Goal: Submit feedback/report problem: Submit feedback/report problem

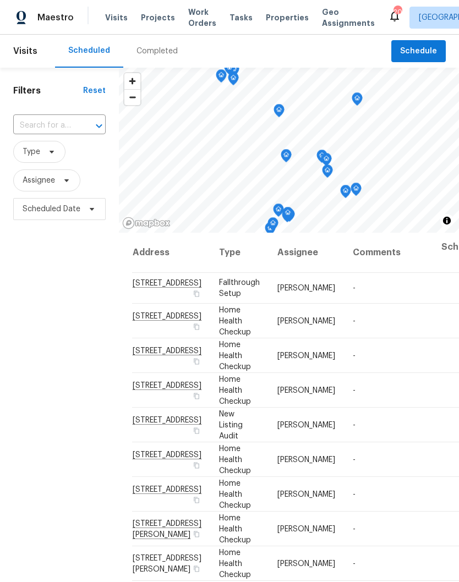
click at [275, 19] on span "Properties" at bounding box center [287, 17] width 43 height 11
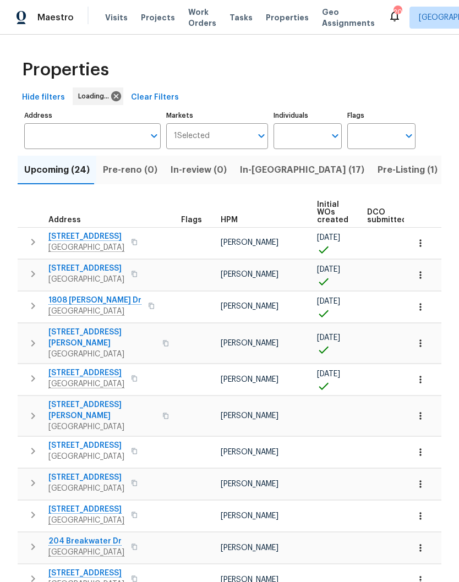
click at [314, 135] on input "Individuals" at bounding box center [299, 136] width 52 height 26
click at [313, 137] on input "Individuals" at bounding box center [299, 136] width 52 height 26
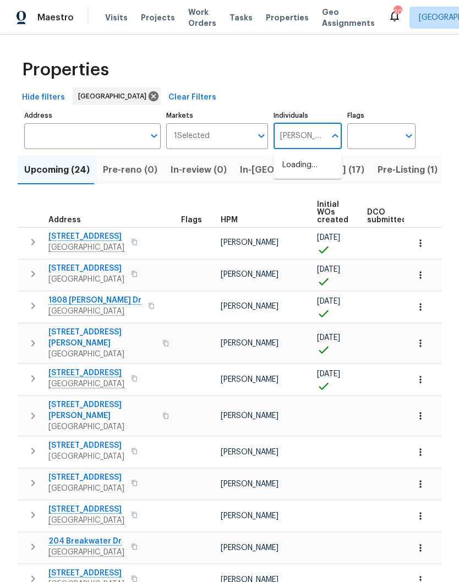
type input "Cynthia upshaw"
click at [295, 177] on input "checkbox" at bounding box center [293, 171] width 23 height 23
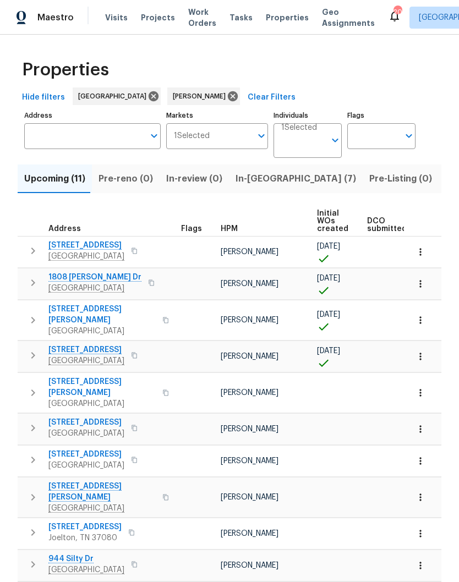
click at [445, 178] on span "Listed (21)" at bounding box center [467, 178] width 45 height 15
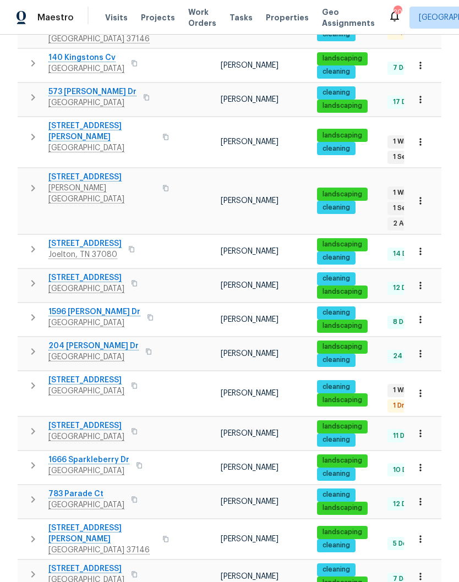
scroll to position [428, 0]
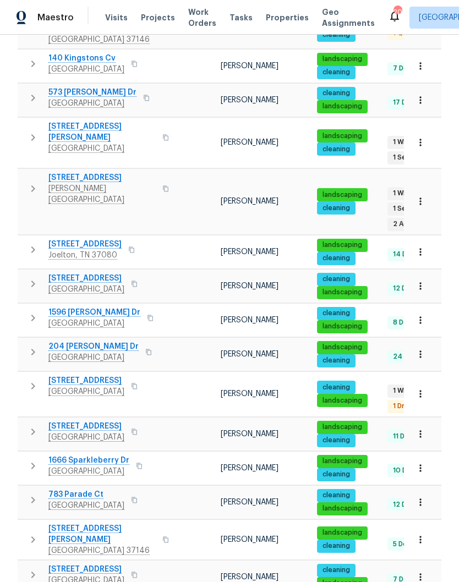
click at [422, 572] on icon "button" at bounding box center [420, 577] width 11 height 11
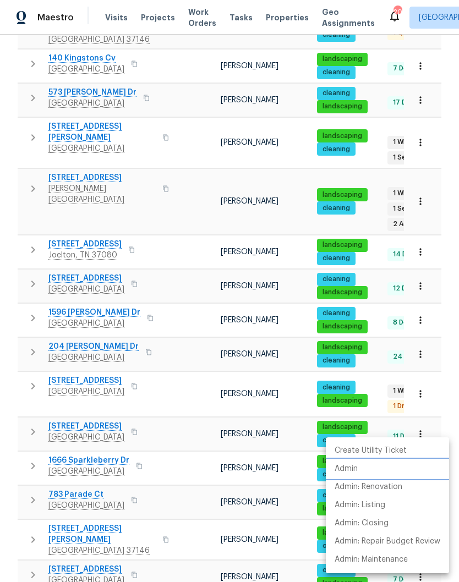
click at [353, 471] on p "Admin" at bounding box center [345, 469] width 23 height 12
click at [373, 455] on p "Create Utility Ticket" at bounding box center [370, 451] width 72 height 12
click at [104, 523] on div at bounding box center [229, 291] width 459 height 582
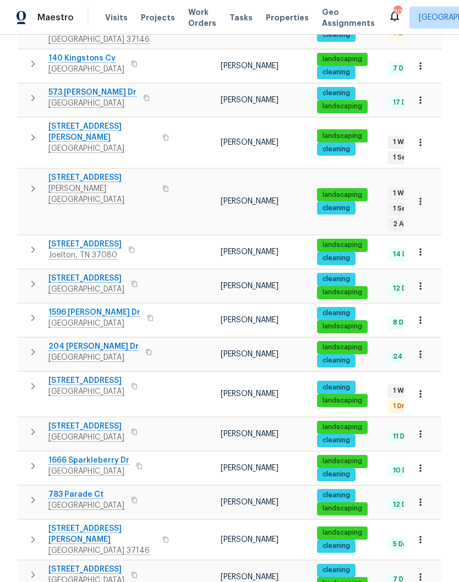
click at [107, 564] on span "2511 Ashland City Rd" at bounding box center [86, 569] width 76 height 11
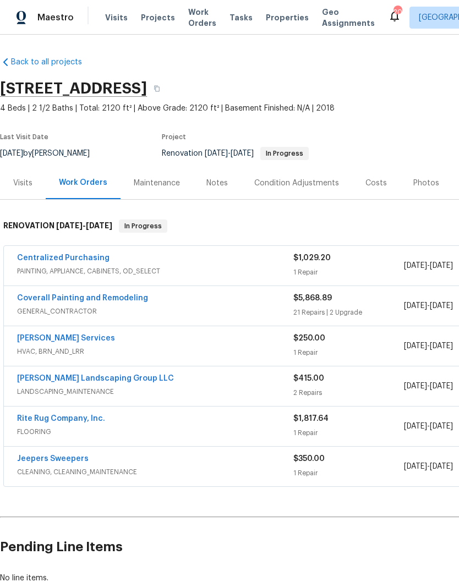
scroll to position [25, 0]
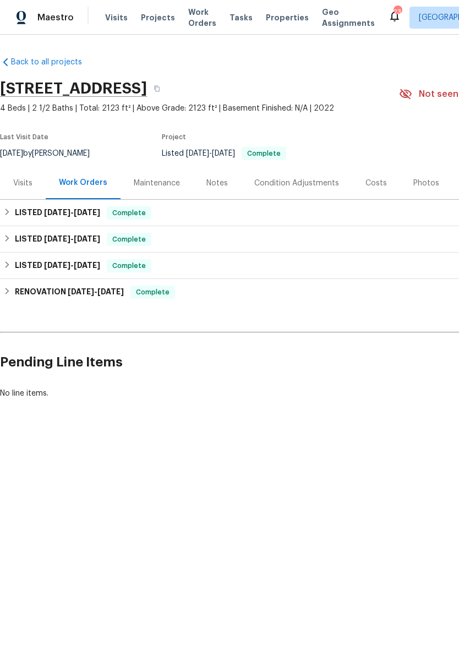
click at [226, 182] on div "Notes" at bounding box center [217, 183] width 48 height 32
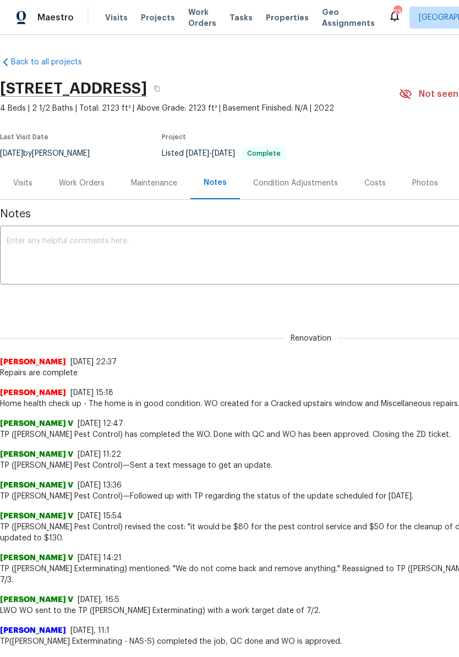
click at [185, 241] on textarea at bounding box center [311, 256] width 608 height 39
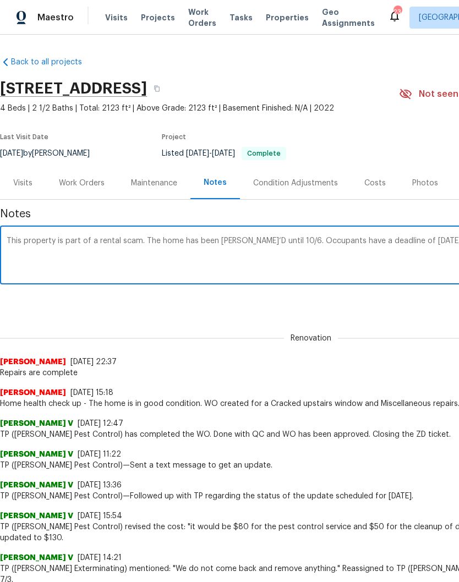
scroll to position [0, 163]
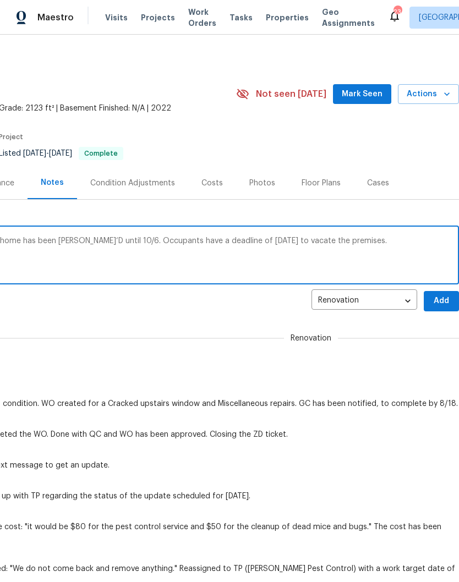
type textarea "This property is part of a rental scam. The home has been TOM‘D until 10/6. Occ…"
click at [441, 298] on span "Add" at bounding box center [441, 301] width 18 height 14
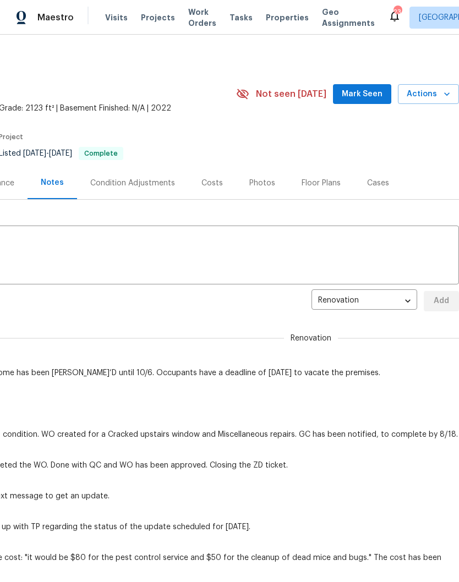
click at [366, 93] on span "Mark Seen" at bounding box center [362, 94] width 41 height 14
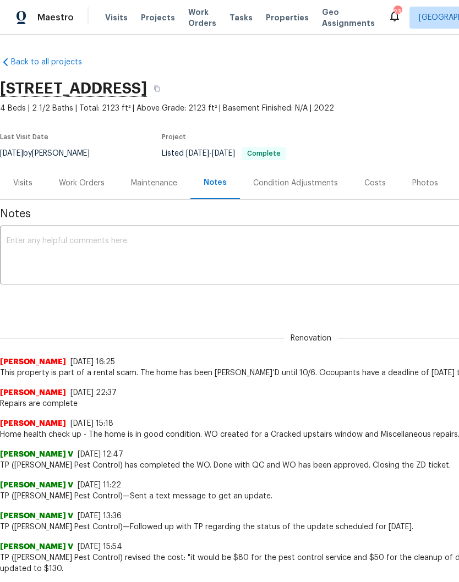
scroll to position [0, 0]
